Goal: Transaction & Acquisition: Purchase product/service

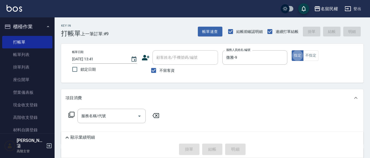
type button "true"
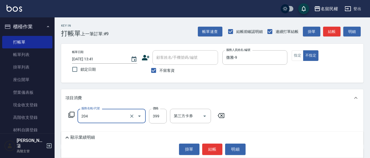
type input "不指定洗剪(204)"
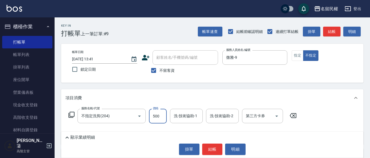
type input "500"
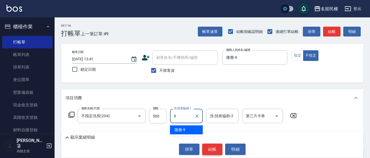
type input "微雅-9"
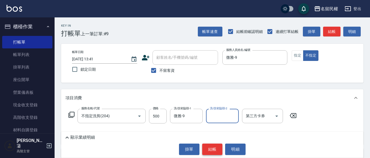
click at [209, 151] on button "結帳" at bounding box center [212, 149] width 20 height 11
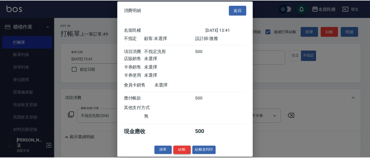
scroll to position [7, 0]
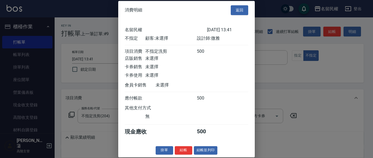
drag, startPoint x: 188, startPoint y: 148, endPoint x: 189, endPoint y: 143, distance: 5.2
click at [189, 147] on button "結帳" at bounding box center [183, 150] width 17 height 8
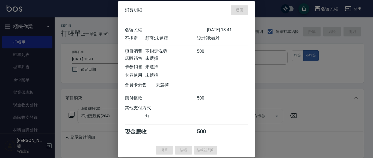
type input "[DATE] 14:18"
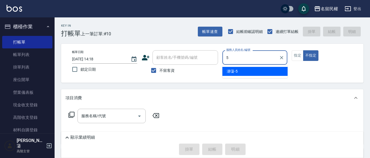
type input "瀞蓤-5"
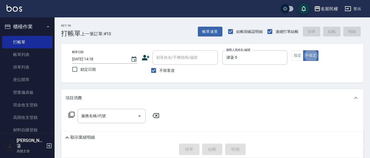
type button "false"
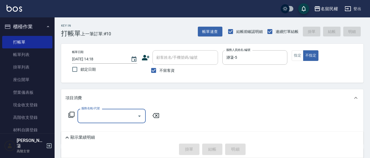
click at [140, 114] on icon "Open" at bounding box center [139, 116] width 7 height 7
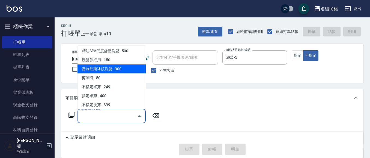
scroll to position [27, 0]
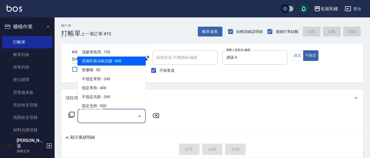
click at [107, 60] on span "普羅旺斯冰鎮洗髮 - 900" at bounding box center [111, 61] width 68 height 9
type input "普羅旺斯冰鎮洗髮(105)"
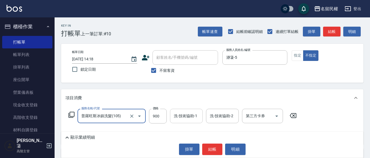
click at [194, 121] on input "洗-技術協助-1" at bounding box center [186, 117] width 28 height 10
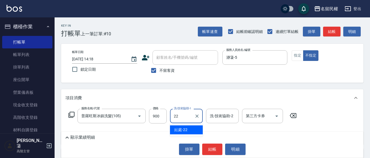
type input "妘庭-22"
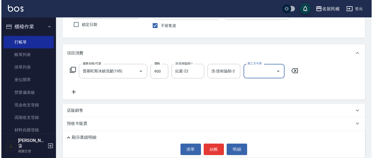
scroll to position [55, 0]
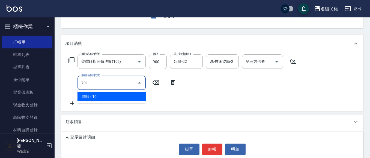
type input "[PERSON_NAME](701)"
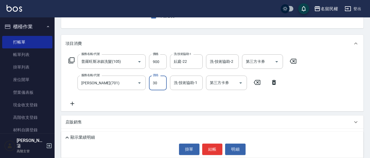
type input "30"
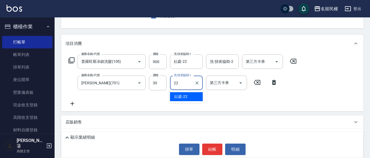
type input "妘庭-22"
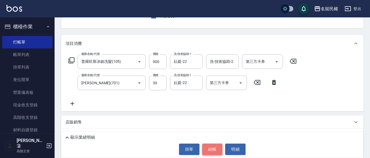
click at [218, 144] on button "結帳" at bounding box center [212, 149] width 20 height 11
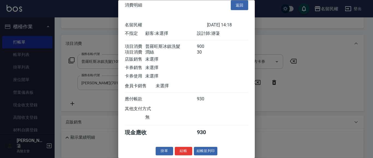
scroll to position [14, 0]
drag, startPoint x: 184, startPoint y: 154, endPoint x: 188, endPoint y: 140, distance: 14.9
click at [184, 154] on button "結帳" at bounding box center [183, 152] width 17 height 8
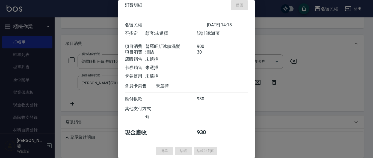
type input "[DATE] 14:30"
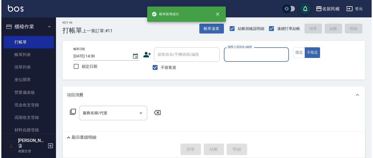
scroll to position [0, 0]
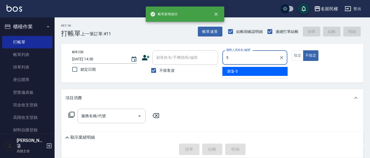
type input "瀞蓤-5"
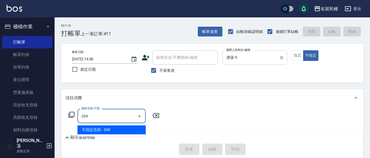
type input "不指定洗剪(204)"
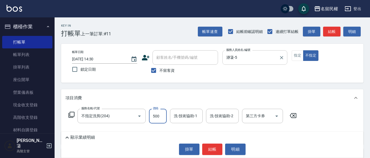
type input "500"
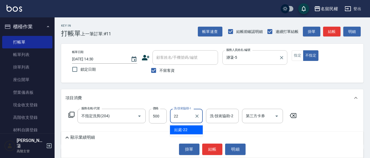
type input "妘庭-22"
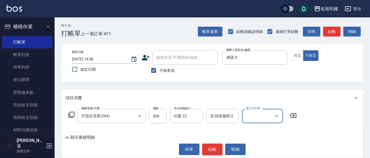
click at [213, 148] on button "結帳" at bounding box center [212, 149] width 20 height 11
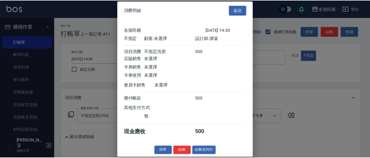
scroll to position [7, 0]
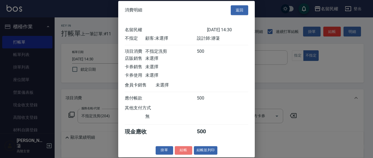
click at [187, 148] on button "結帳" at bounding box center [183, 150] width 17 height 8
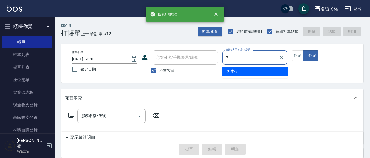
type input "阿水-7"
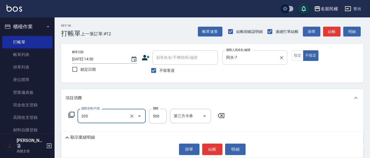
type input "指定洗剪(205)"
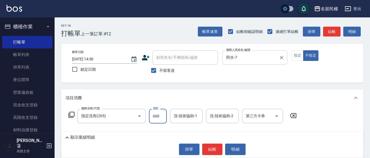
type input "600"
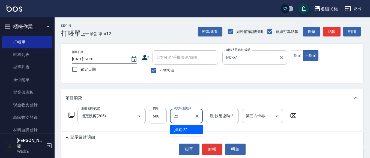
type input "妘庭-22"
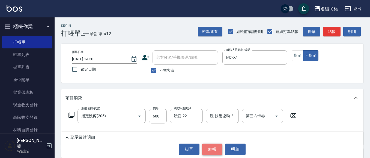
click at [206, 147] on button "結帳" at bounding box center [212, 149] width 20 height 11
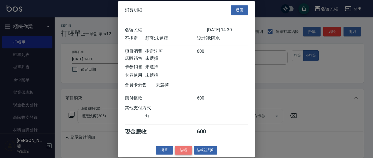
click at [180, 155] on button "結帳" at bounding box center [183, 150] width 17 height 8
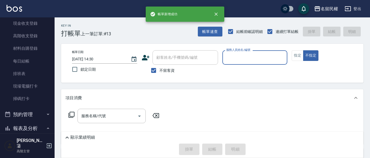
scroll to position [164, 0]
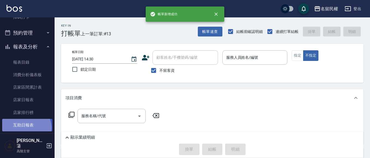
click at [25, 128] on link "互助日報表" at bounding box center [27, 125] width 50 height 13
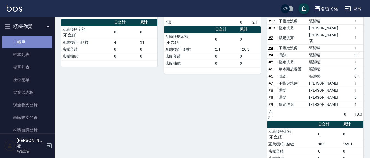
click at [33, 45] on link "打帳單" at bounding box center [27, 42] width 50 height 13
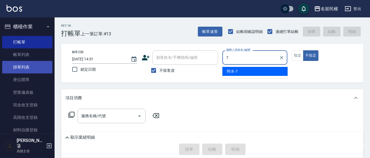
type input "阿水-7"
type button "false"
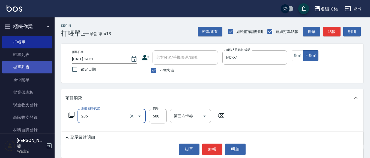
type input "指定洗剪(205)"
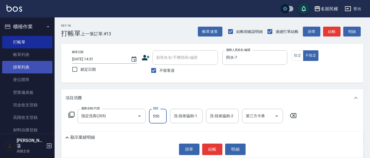
type input "550"
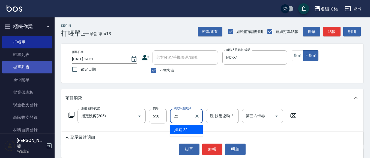
type input "妘庭-22"
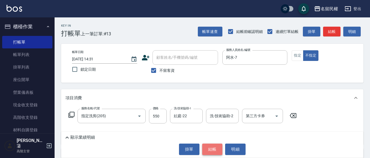
click at [217, 146] on button "結帳" at bounding box center [212, 149] width 20 height 11
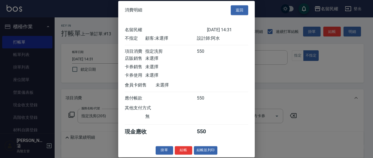
click at [182, 155] on button "結帳" at bounding box center [183, 150] width 17 height 8
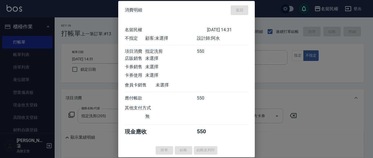
type input "[DATE] 14:47"
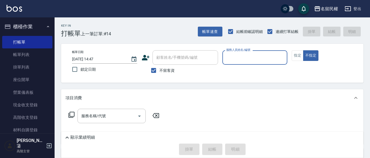
click at [12, 54] on link "帳單列表" at bounding box center [27, 55] width 50 height 13
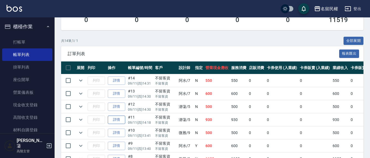
scroll to position [108, 0]
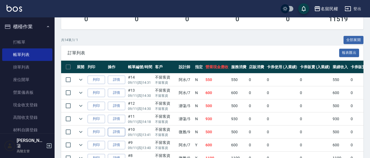
click at [116, 131] on link "詳情" at bounding box center [116, 132] width 17 height 8
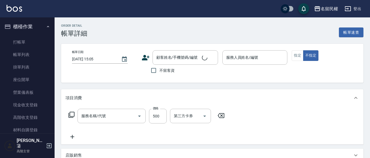
type input "[DATE] 13:41"
checkbox input "true"
type input "微雅-9"
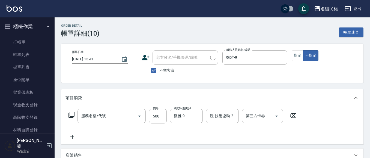
type input "不指定洗剪(204)"
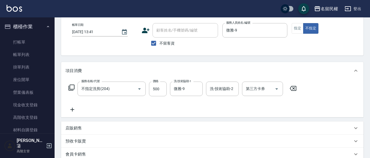
click at [83, 132] on div "店販銷售" at bounding box center [212, 128] width 302 height 13
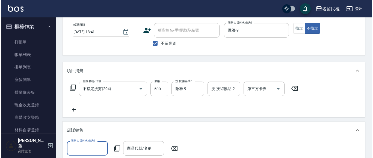
scroll to position [0, 0]
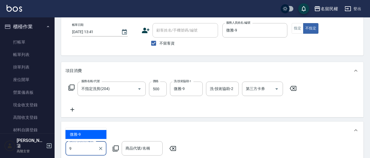
type input "微雅-9"
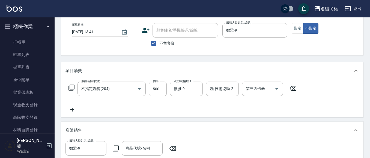
click at [119, 146] on div "服務人員姓名/編號 微雅-9 服務人員姓名/編號 商品代號/名稱 商品代號/名稱" at bounding box center [122, 149] width 114 height 14
click at [118, 147] on icon at bounding box center [116, 149] width 6 height 6
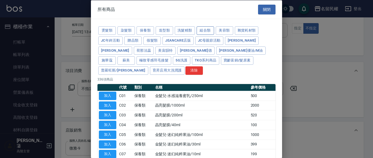
click at [205, 32] on button "組合類" at bounding box center [204, 30] width 17 height 8
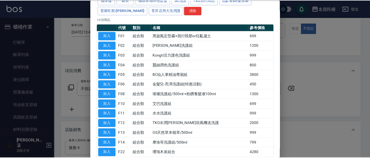
scroll to position [109, 0]
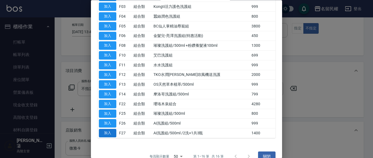
click at [114, 130] on button "加入" at bounding box center [107, 134] width 17 height 8
type input "Ai洗護組/500ml /2洗+1共3瓶"
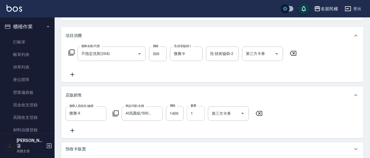
scroll to position [109, 0]
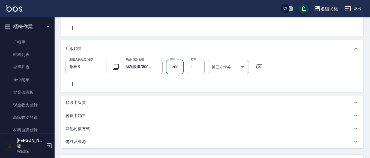
type input "1200"
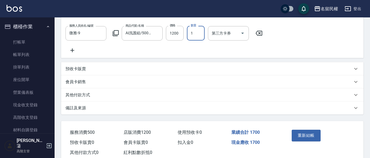
scroll to position [162, 0]
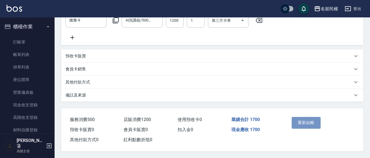
click at [298, 124] on button "重新結帳" at bounding box center [306, 122] width 29 height 11
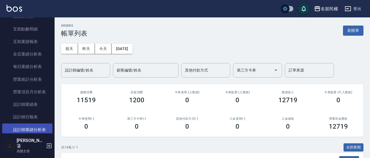
scroll to position [300, 0]
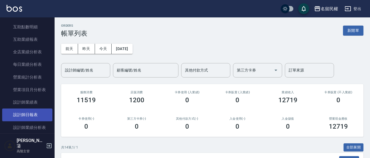
click at [35, 118] on link "設計師日報表" at bounding box center [27, 115] width 50 height 13
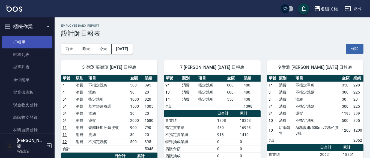
click at [29, 46] on link "打帳單" at bounding box center [27, 42] width 50 height 13
